Goal: Task Accomplishment & Management: Manage account settings

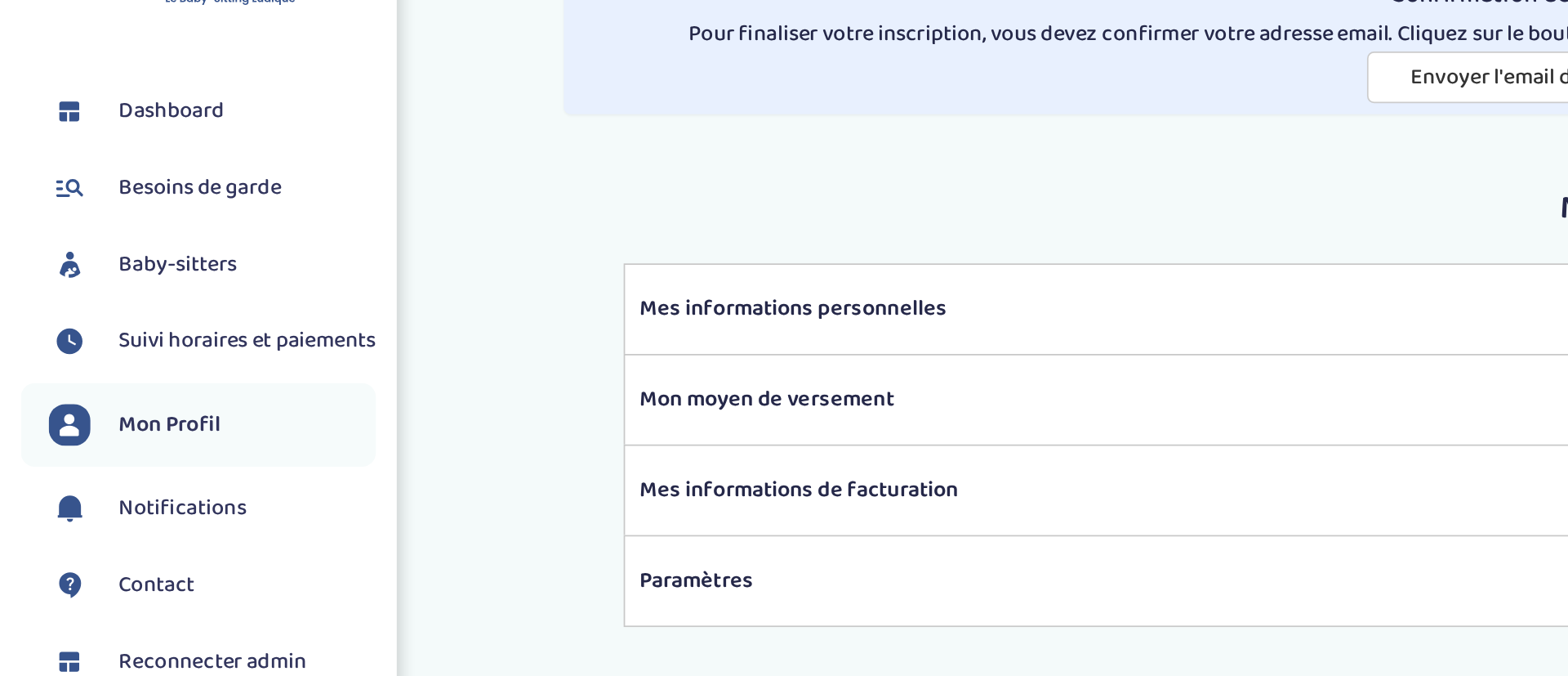
click at [155, 185] on li "Besoins de garde" at bounding box center [117, 172] width 208 height 41
click at [156, 178] on span "Besoins de garde" at bounding box center [117, 173] width 96 height 20
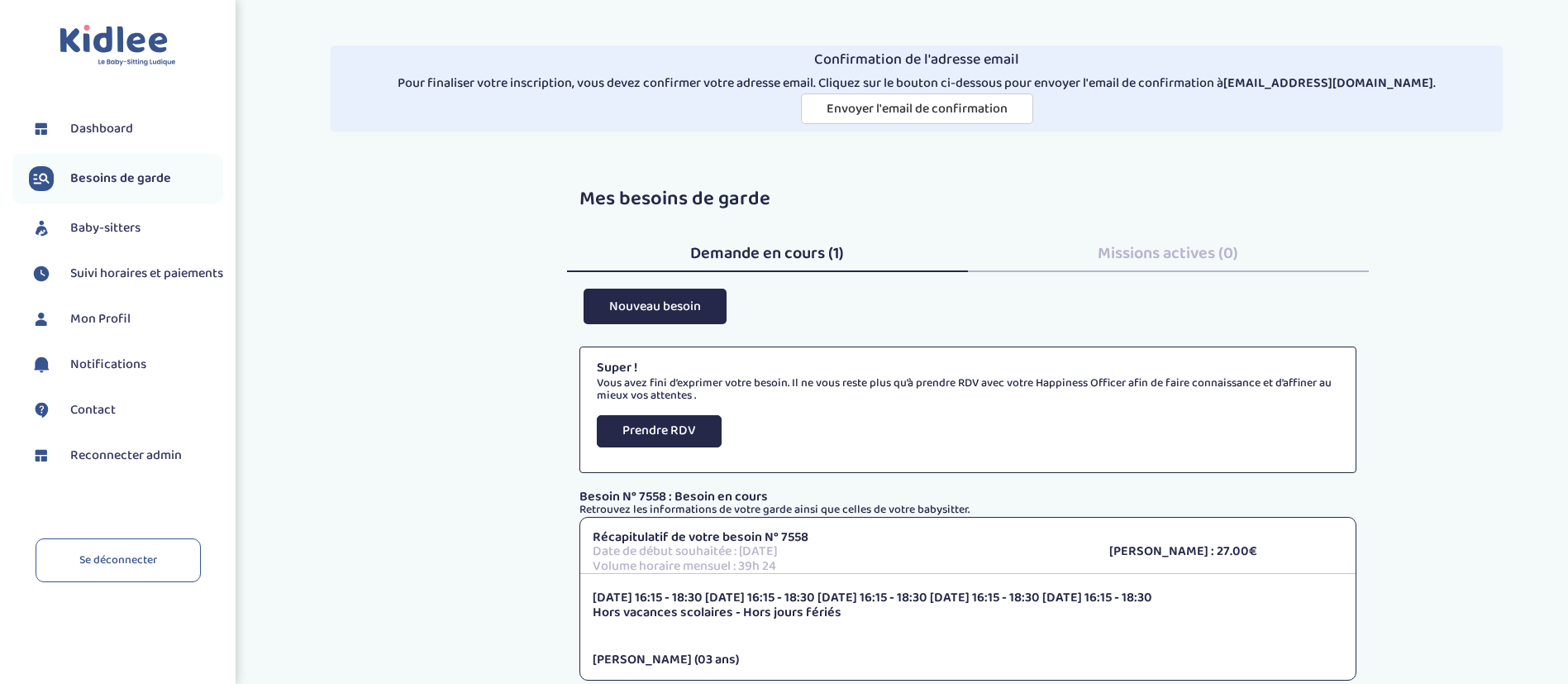
scroll to position [167, 0]
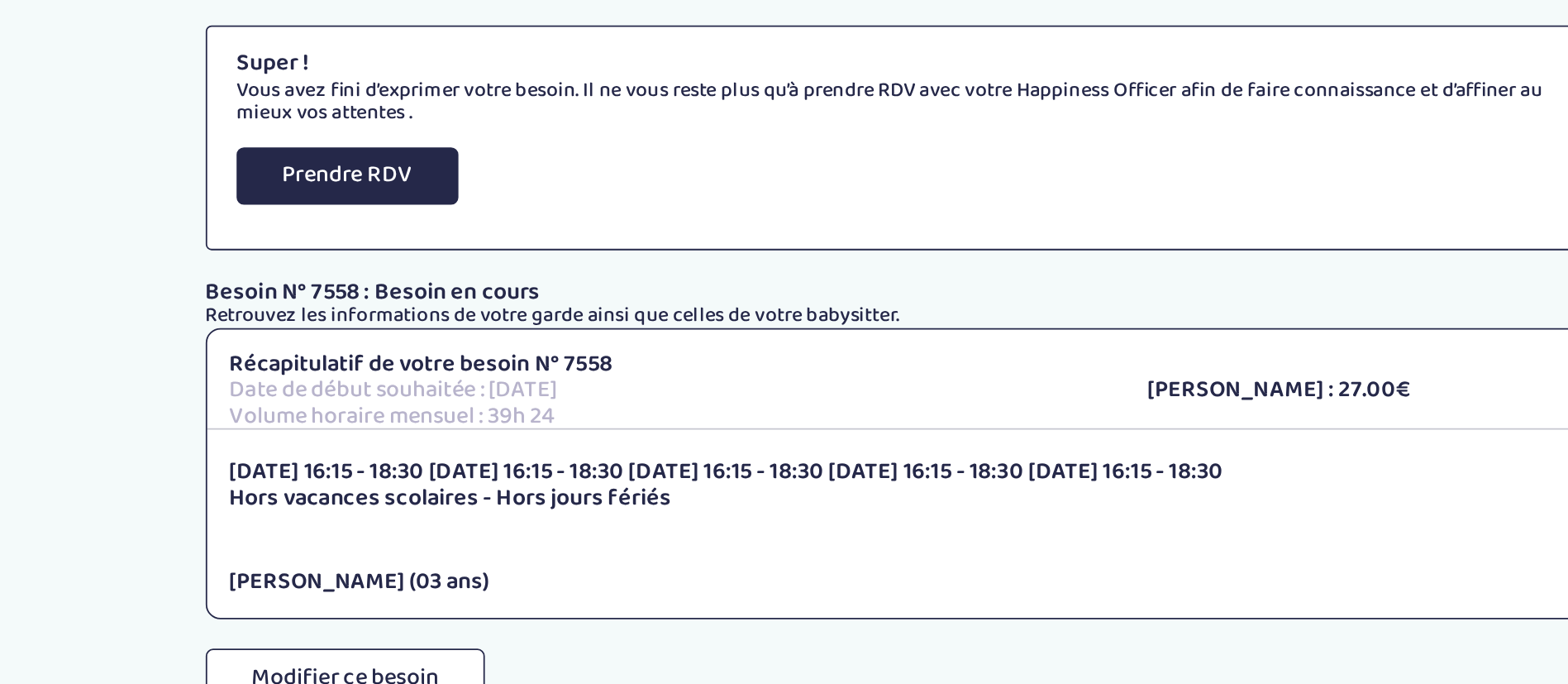
click at [846, 395] on p "Volume horaire mensuel : 39h 24" at bounding box center [838, 400] width 492 height 15
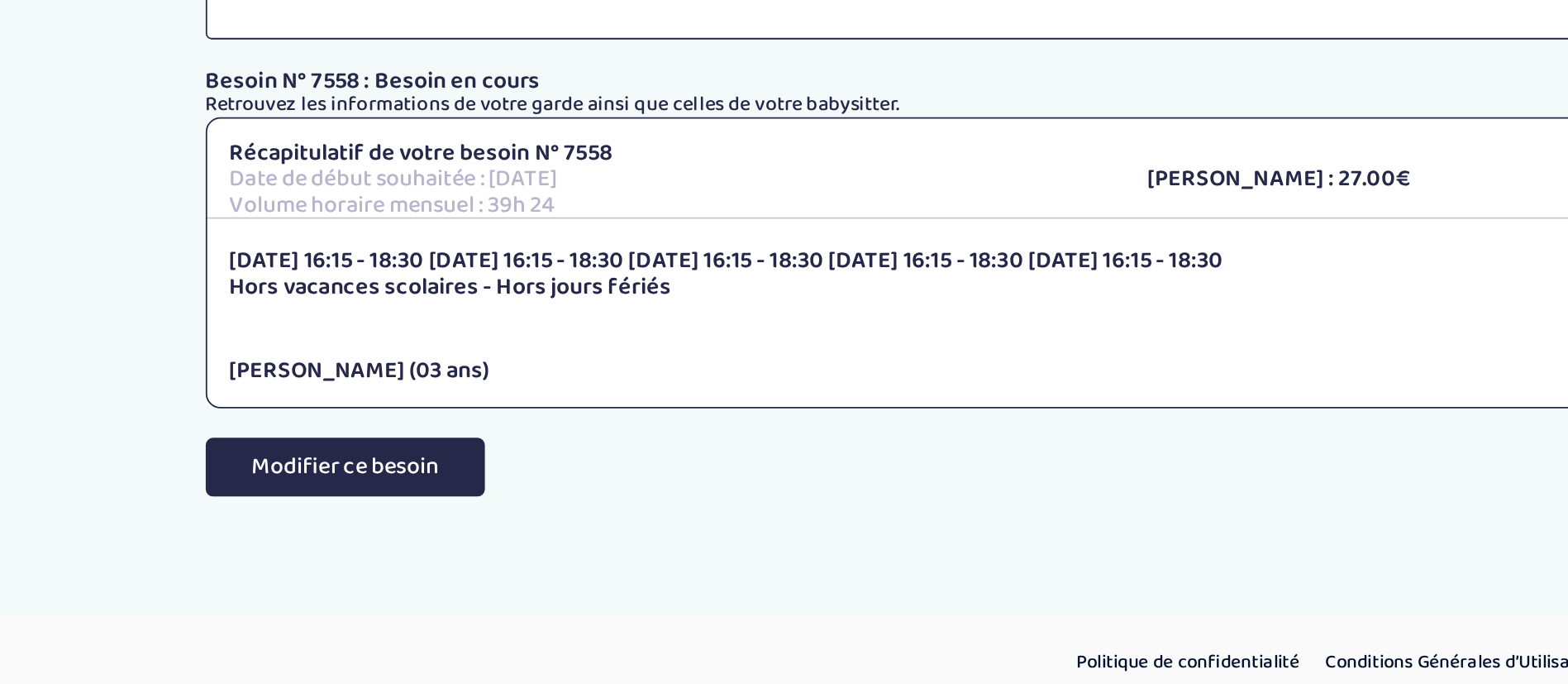
click at [677, 545] on button "Modifier ce besoin" at bounding box center [658, 548] width 157 height 33
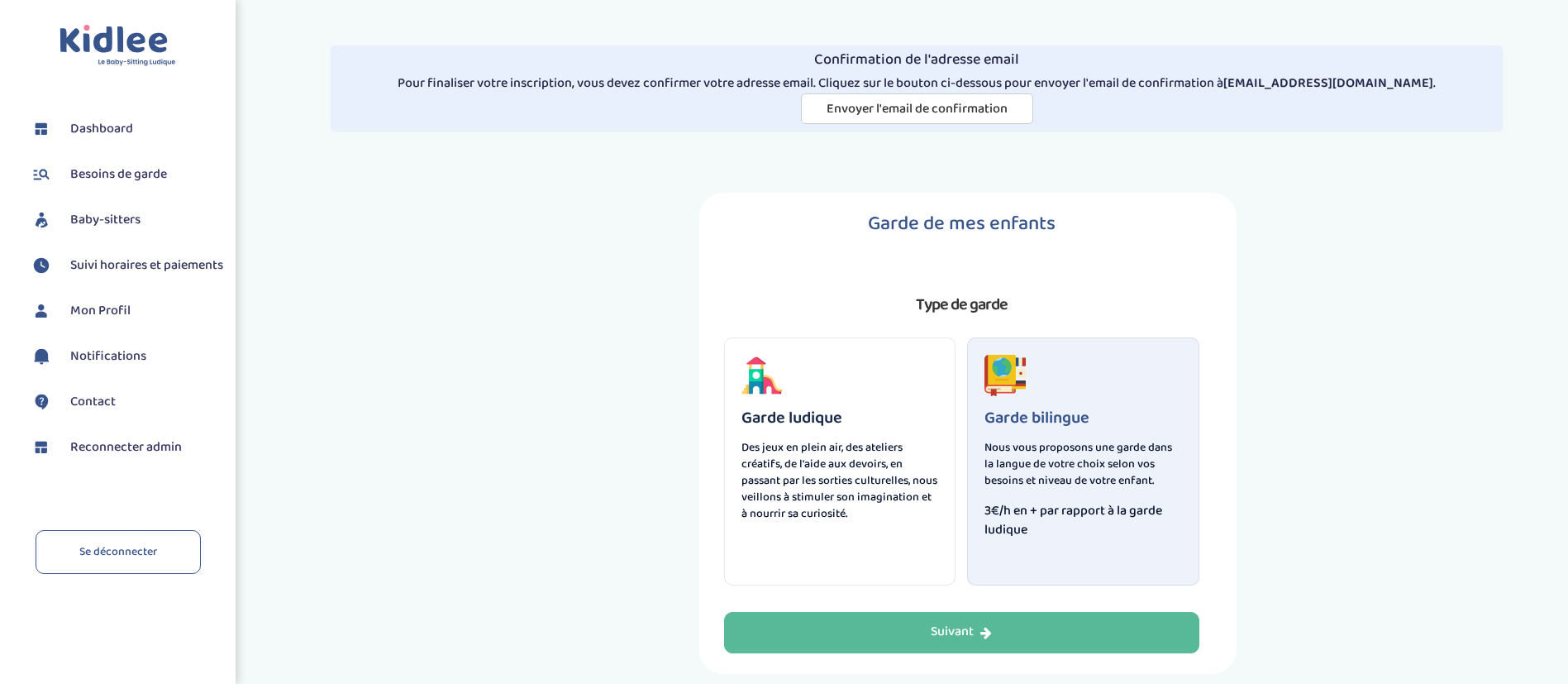
select select "1"
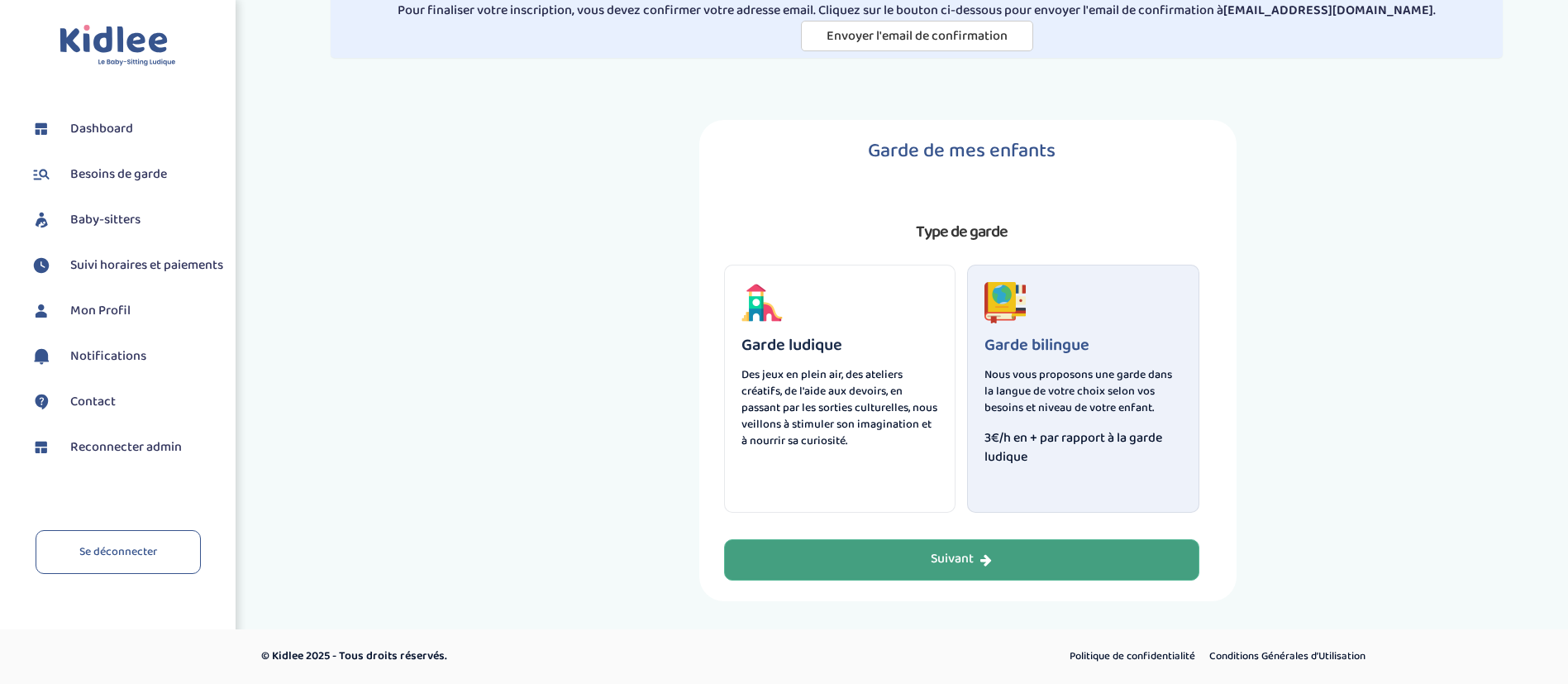
click at [801, 558] on button "Suivant" at bounding box center [961, 559] width 475 height 41
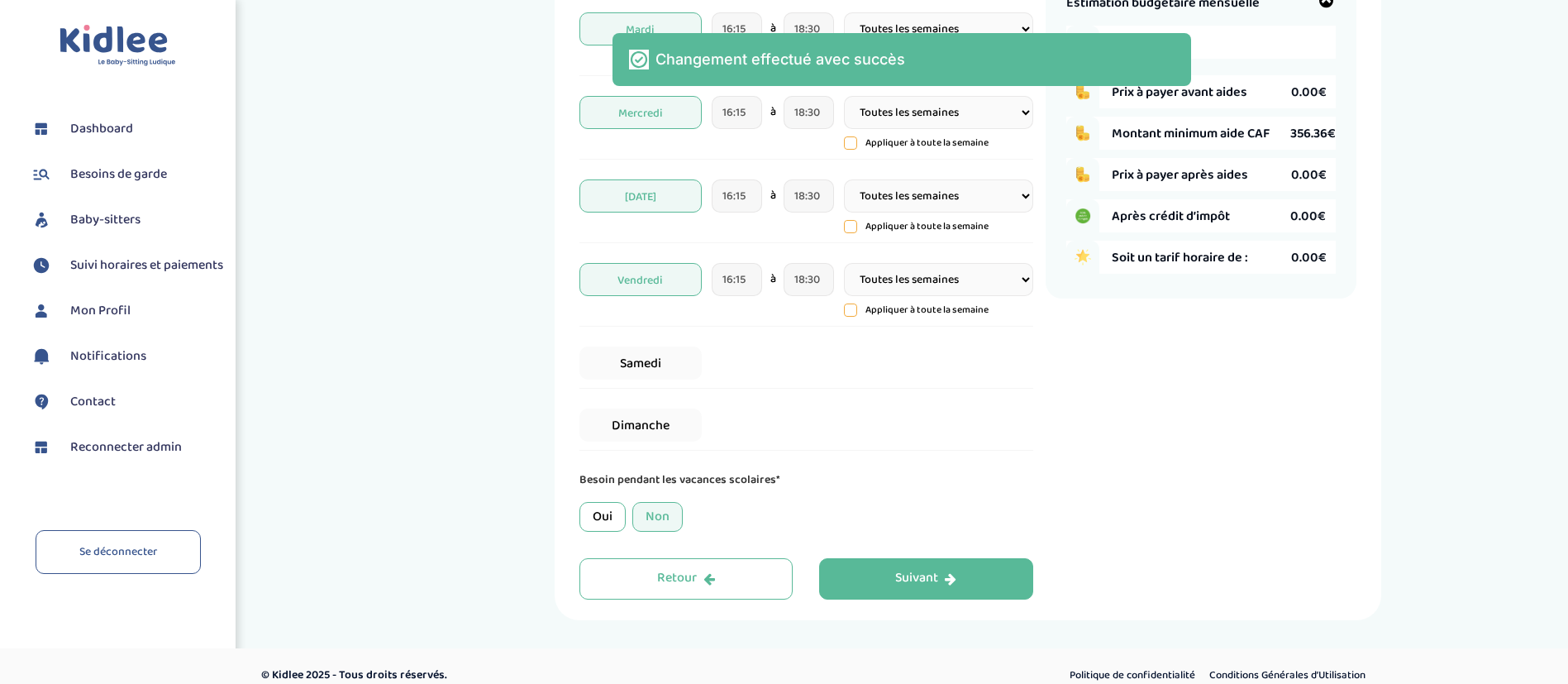
scroll to position [587, 0]
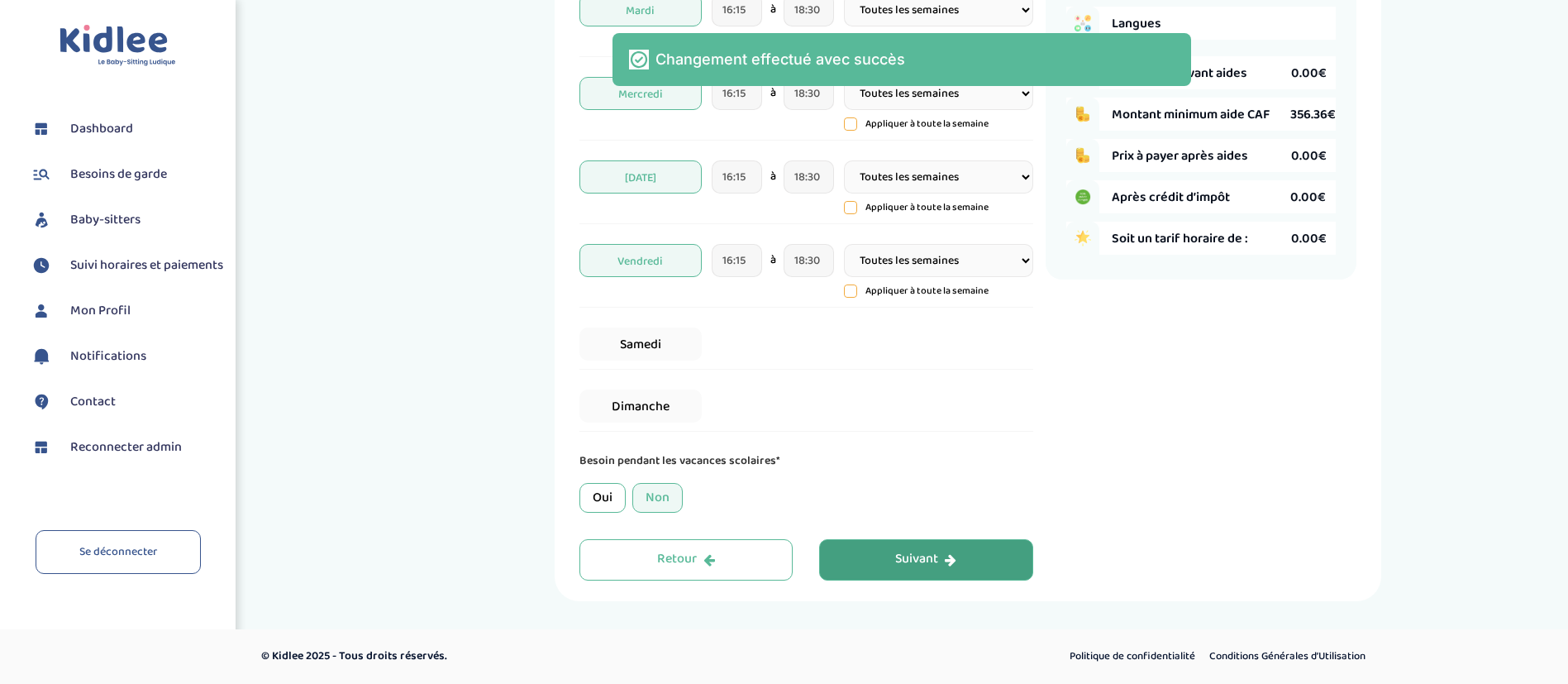
click at [933, 566] on div "Suivant" at bounding box center [925, 559] width 61 height 19
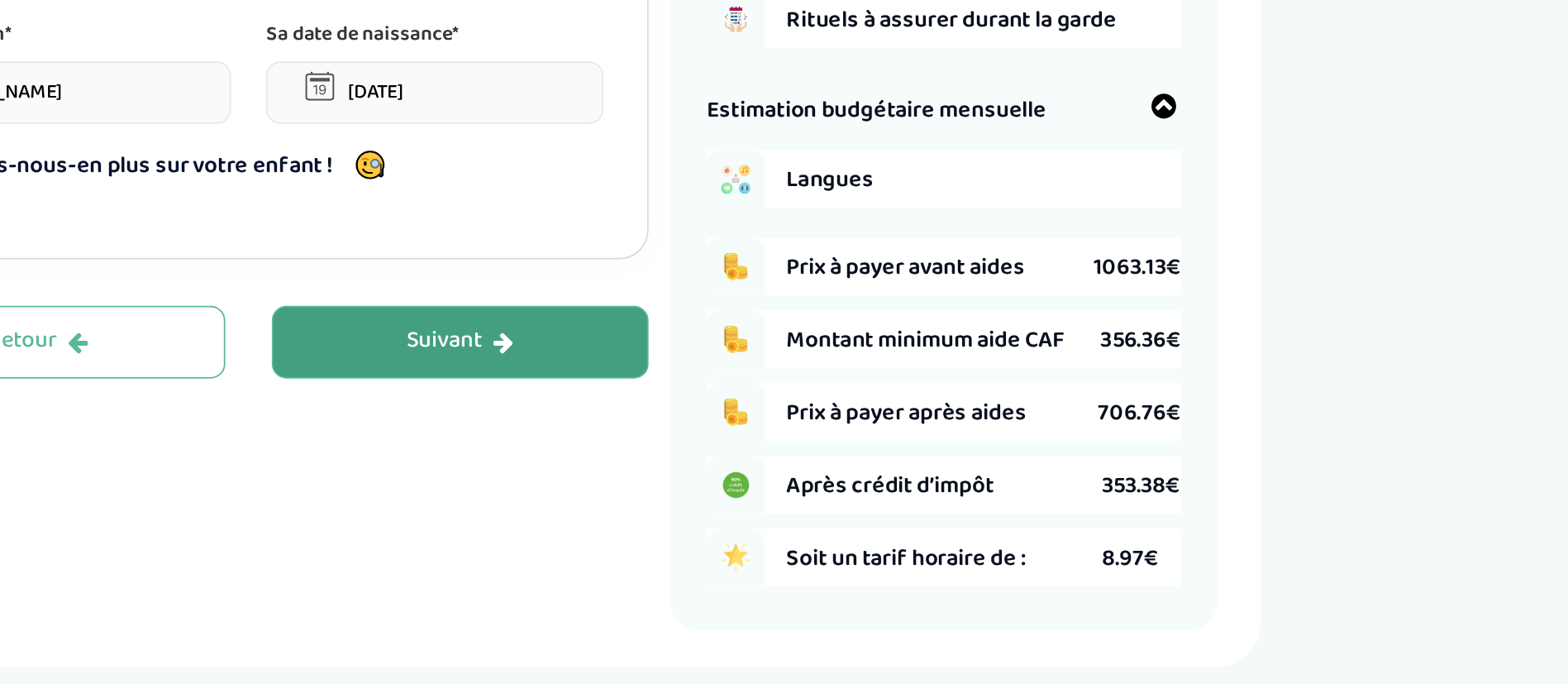
scroll to position [286, 0]
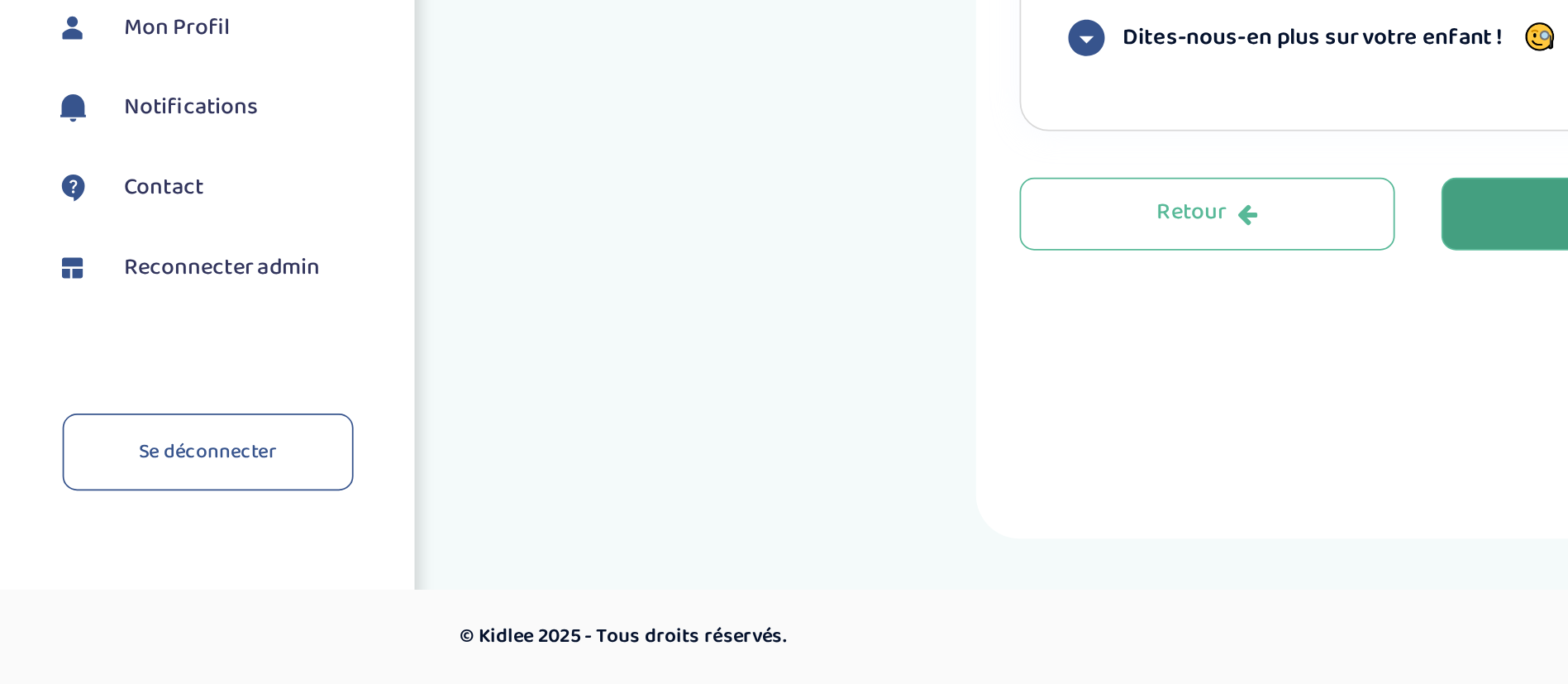
click at [105, 457] on span "Reconnecter admin" at bounding box center [126, 448] width 111 height 20
